Goal: Task Accomplishment & Management: Use online tool/utility

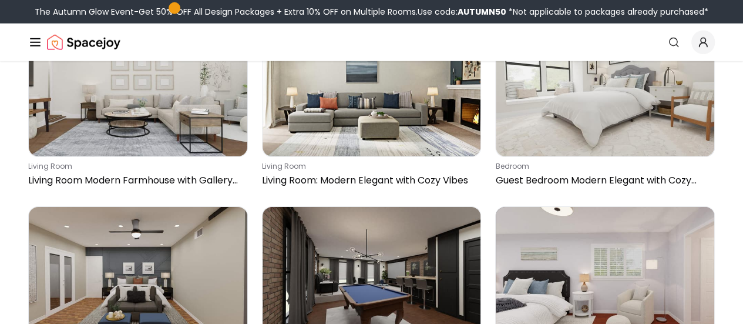
scroll to position [1751, 0]
click at [0, 0] on button "How It Works" at bounding box center [0, 0] width 0 height 0
click at [0, 0] on link "Style Quiz" at bounding box center [0, 0] width 0 height 0
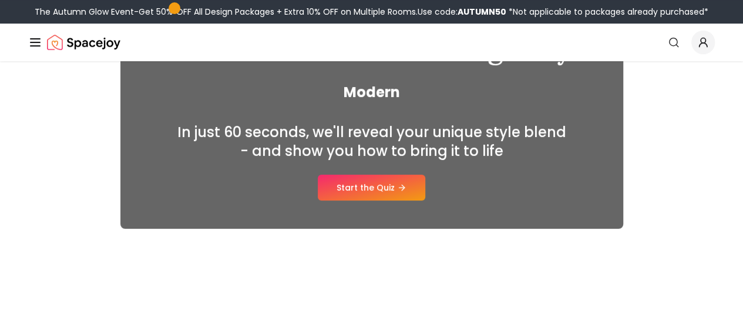
scroll to position [179, 0]
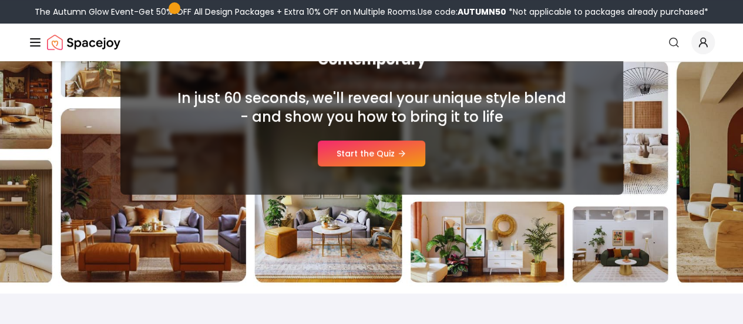
click at [396, 139] on div "In just 60 seconds, we'll reveal your unique style blend - and show you how to …" at bounding box center [372, 128] width 446 height 78
click at [388, 152] on link "Start the Quiz" at bounding box center [371, 153] width 107 height 26
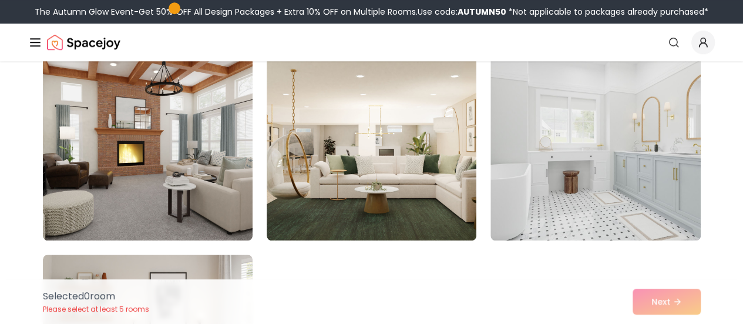
scroll to position [514, 0]
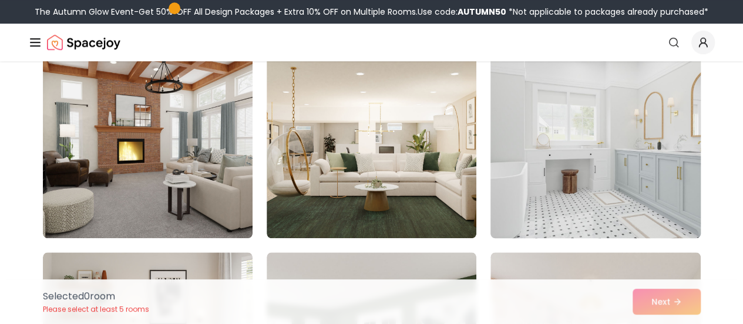
click at [608, 187] on img at bounding box center [595, 143] width 220 height 197
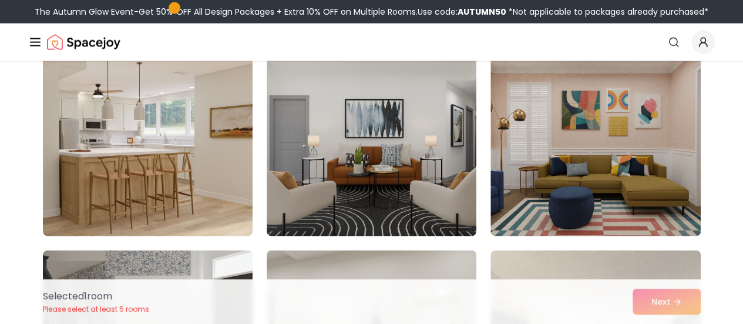
scroll to position [3547, 0]
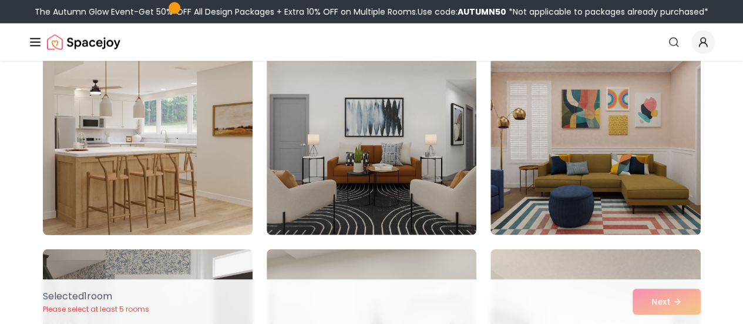
click at [224, 186] on img at bounding box center [148, 140] width 220 height 197
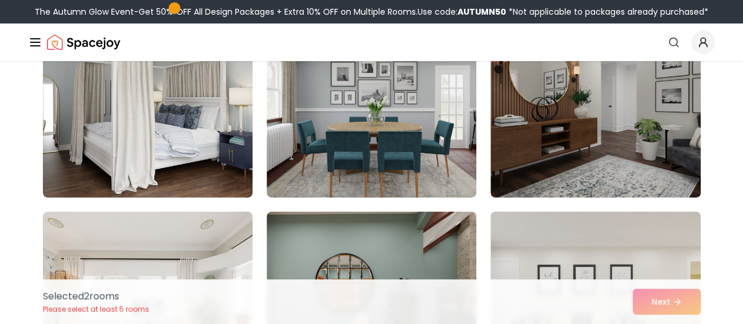
scroll to position [4191, 0]
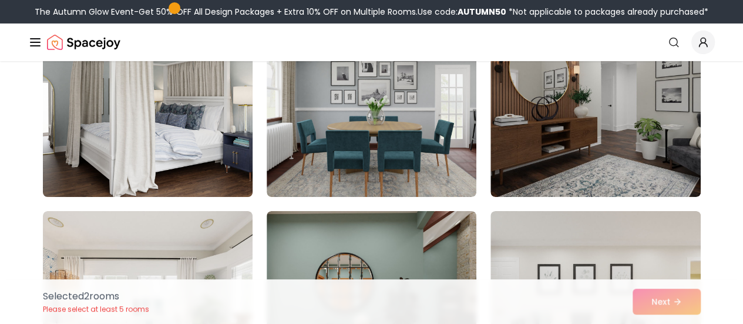
click at [238, 162] on img at bounding box center [148, 102] width 220 height 197
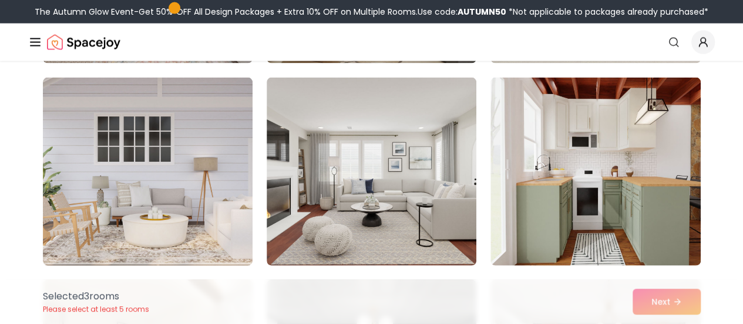
scroll to position [5744, 0]
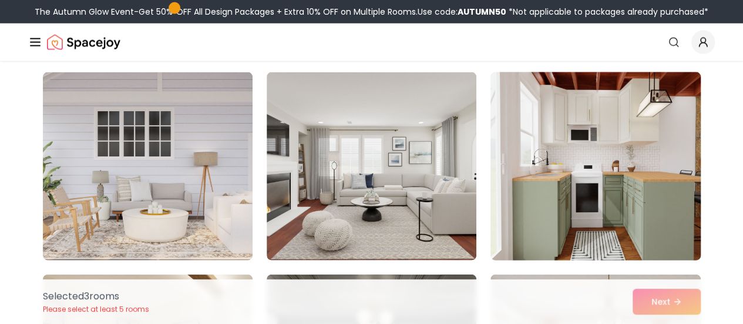
click at [529, 224] on img at bounding box center [595, 166] width 220 height 197
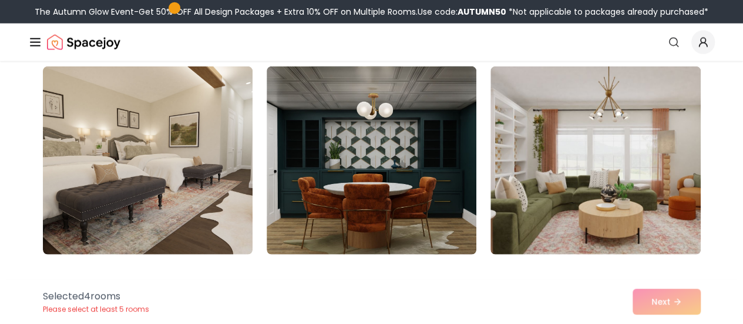
scroll to position [5959, 0]
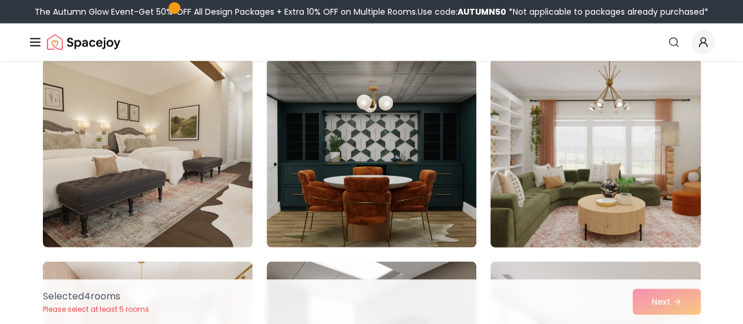
click at [604, 167] on img at bounding box center [595, 153] width 220 height 197
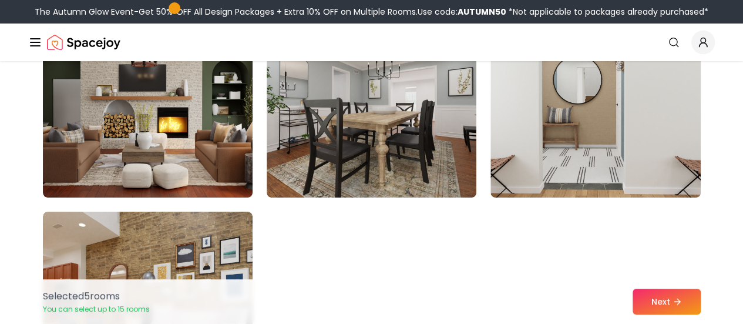
scroll to position [6612, 0]
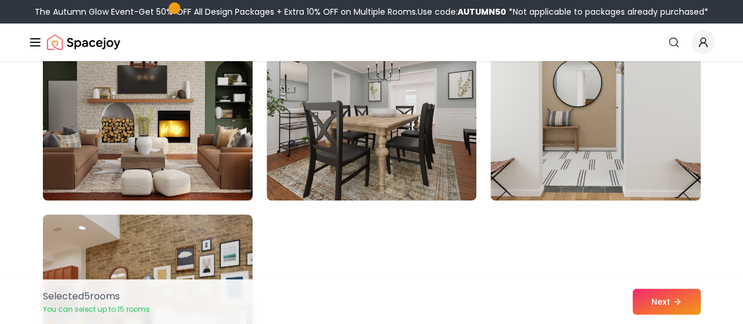
click at [149, 159] on img at bounding box center [148, 106] width 220 height 197
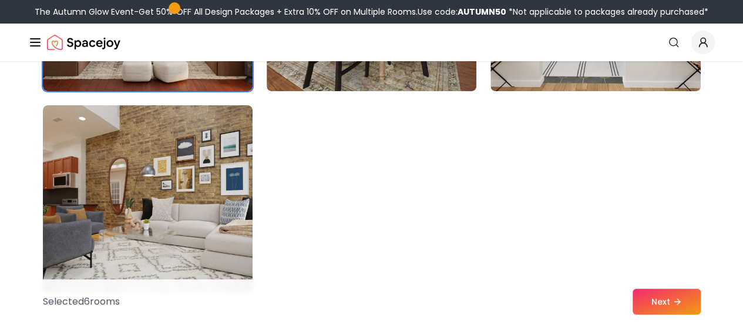
scroll to position [6776, 0]
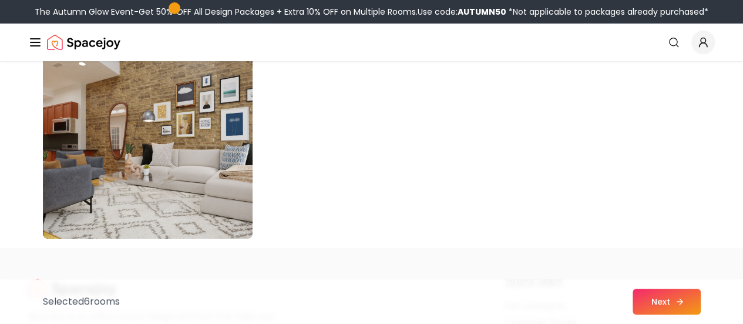
click at [641, 304] on button "Next" at bounding box center [667, 301] width 68 height 26
